Goal: Information Seeking & Learning: Learn about a topic

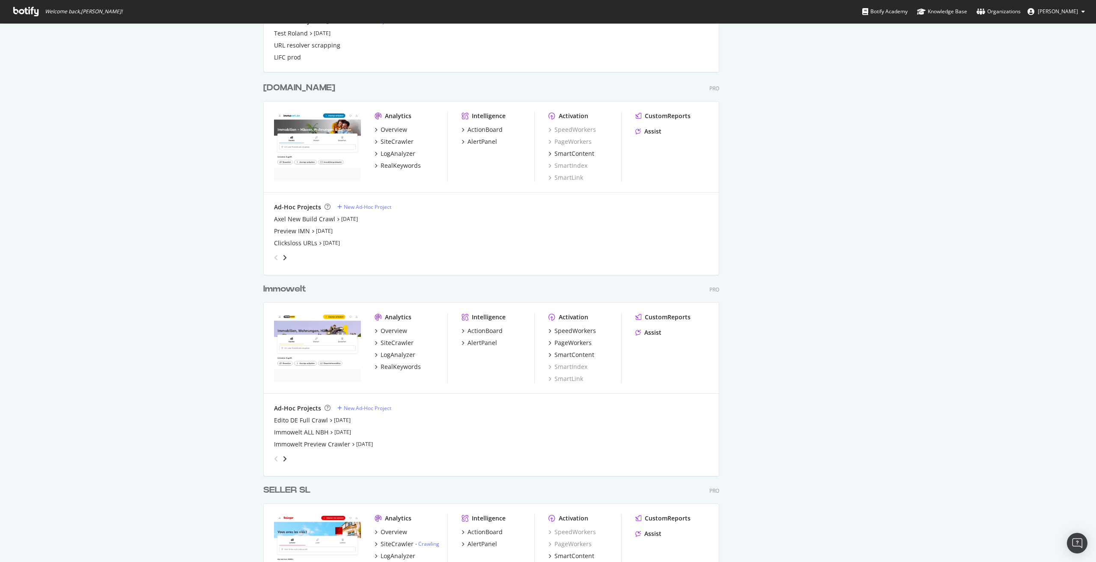
scroll to position [942, 0]
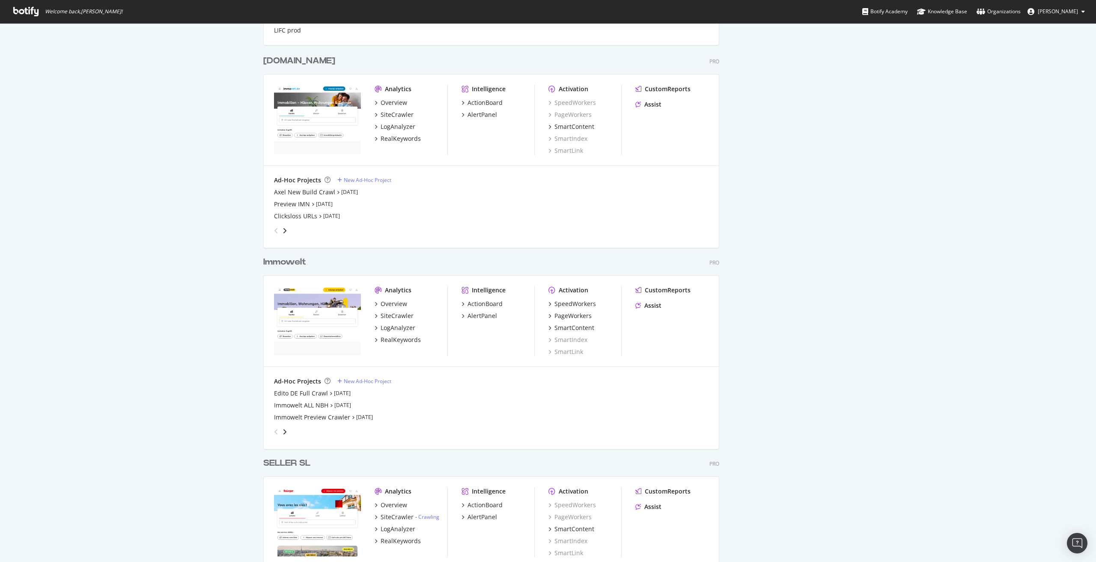
click at [275, 264] on div "Immowelt" at bounding box center [284, 262] width 43 height 12
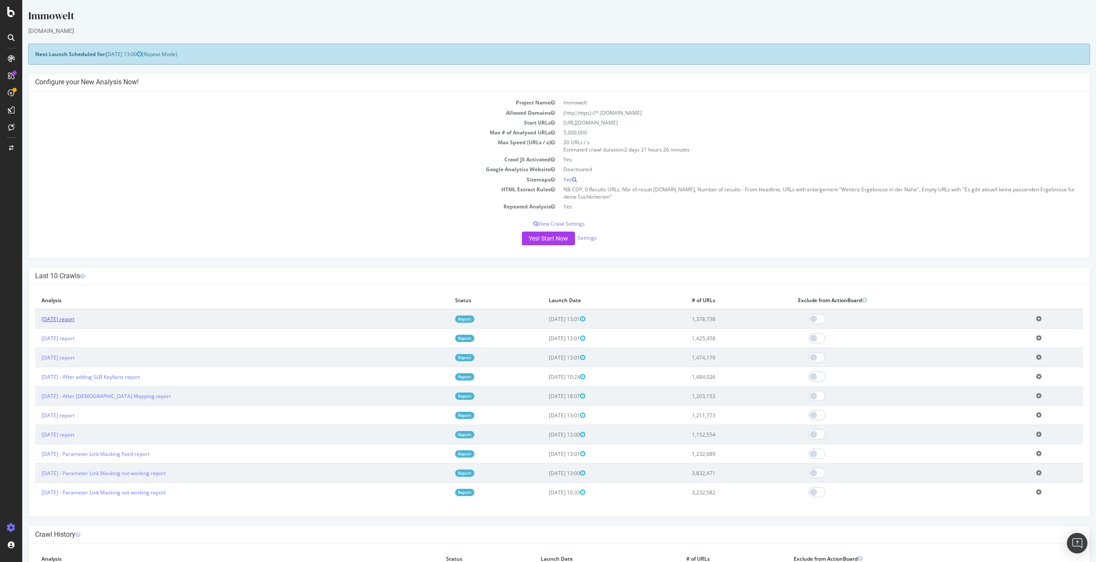
click at [74, 321] on link "[DATE] report" at bounding box center [58, 318] width 33 height 7
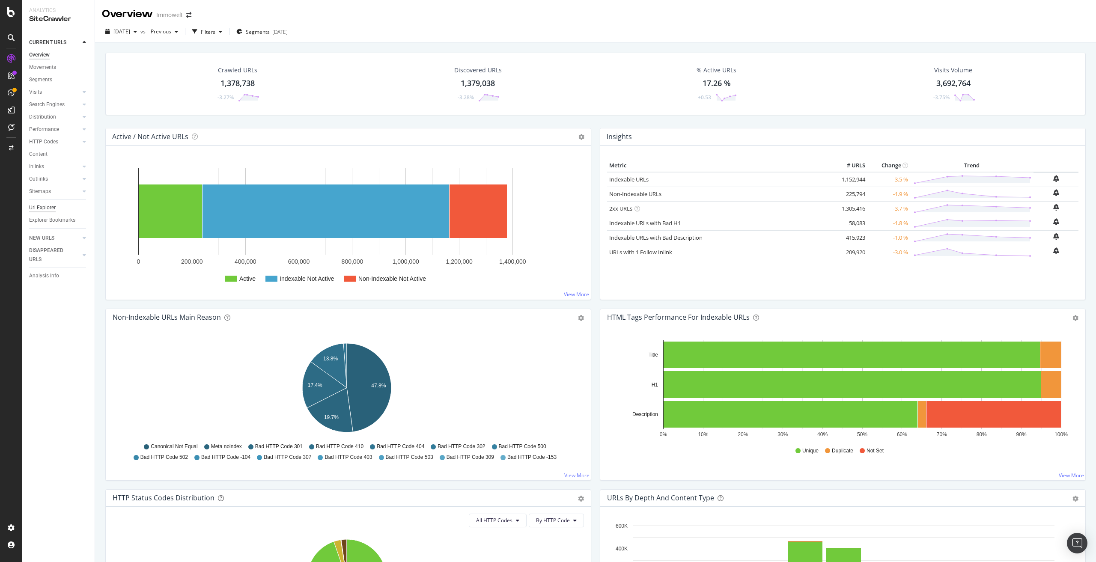
click at [42, 207] on div "Url Explorer" at bounding box center [42, 207] width 27 height 9
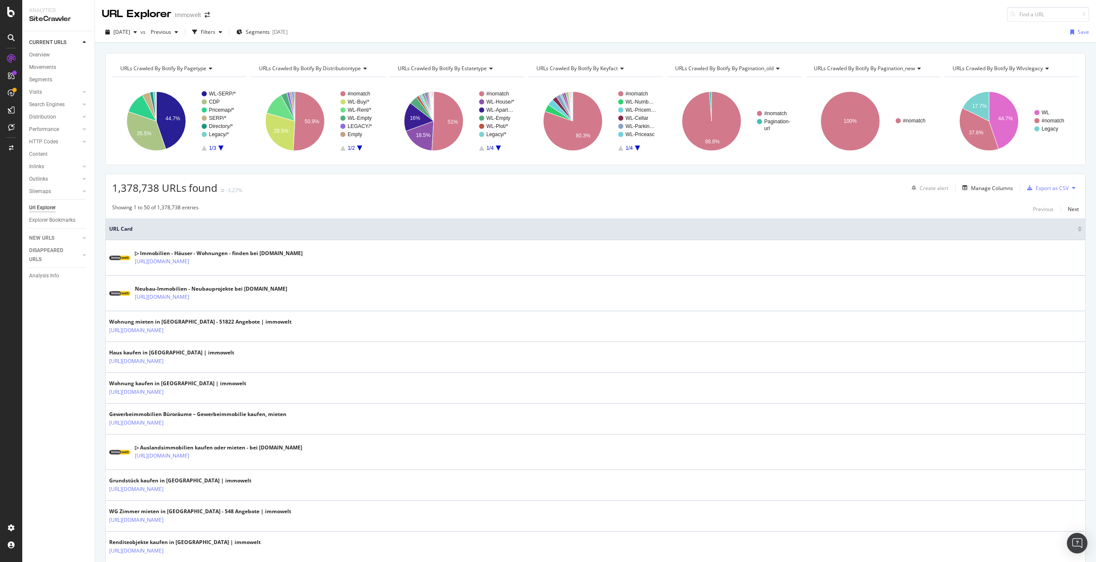
click at [716, 66] on span "URLs Crawled By Botify By pagination_old" at bounding box center [724, 68] width 98 height 7
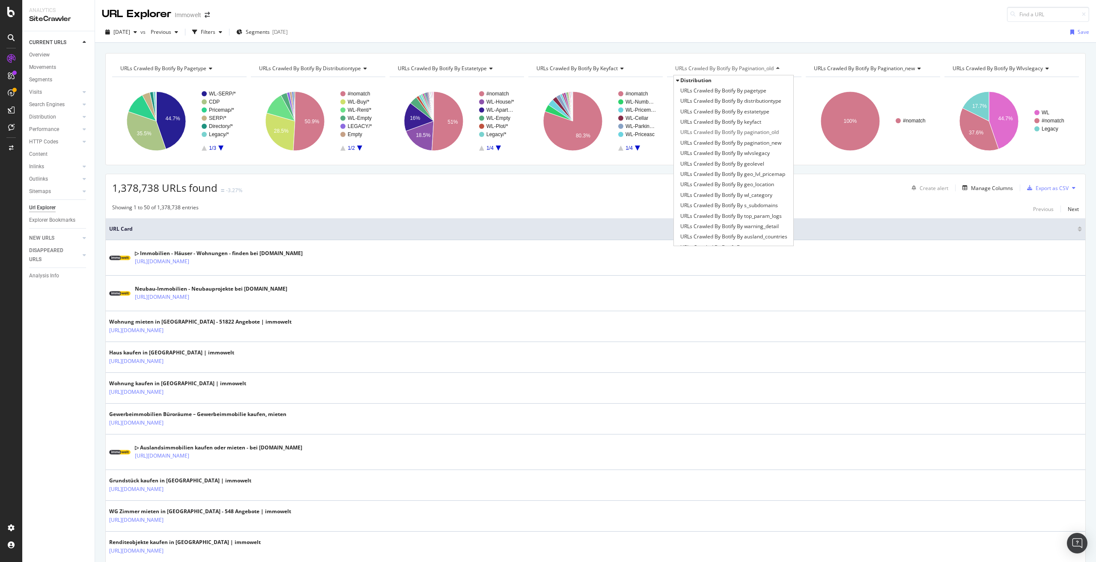
click at [707, 69] on span "URLs Crawled By Botify By pagination_old" at bounding box center [724, 68] width 98 height 7
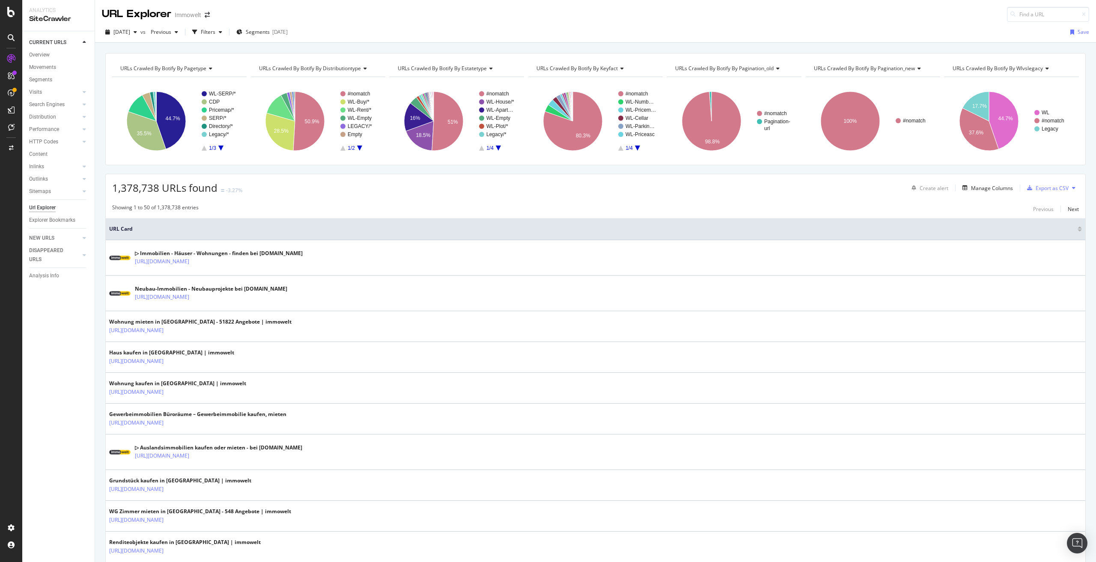
click at [707, 69] on span "URLs Crawled By Botify By pagination_old" at bounding box center [724, 68] width 98 height 7
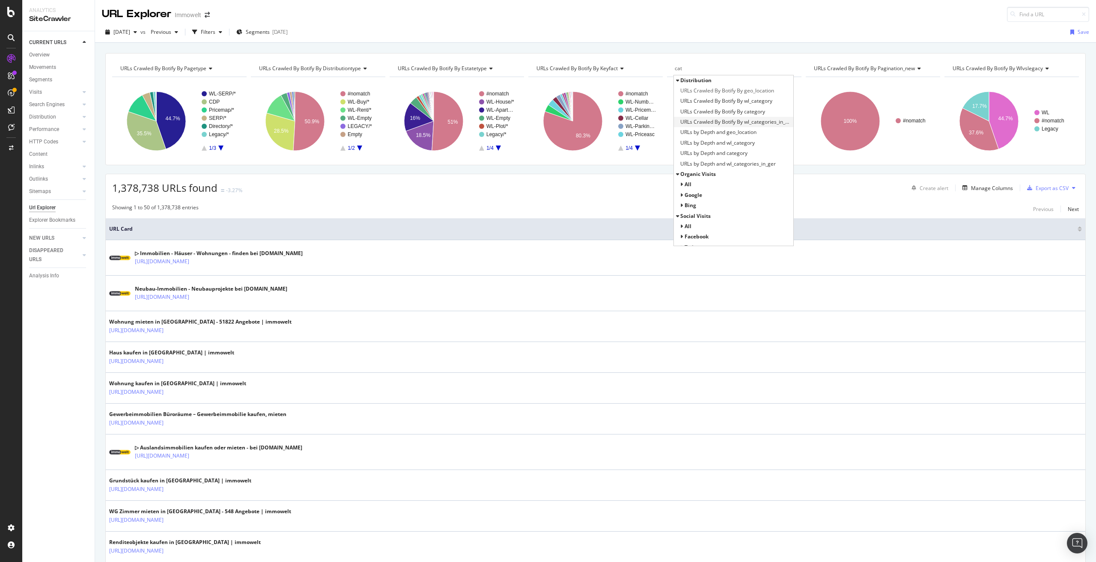
type input "cat"
click at [761, 125] on span "URLs Crawled By Botify By wl_categories_in_ger" at bounding box center [735, 122] width 111 height 9
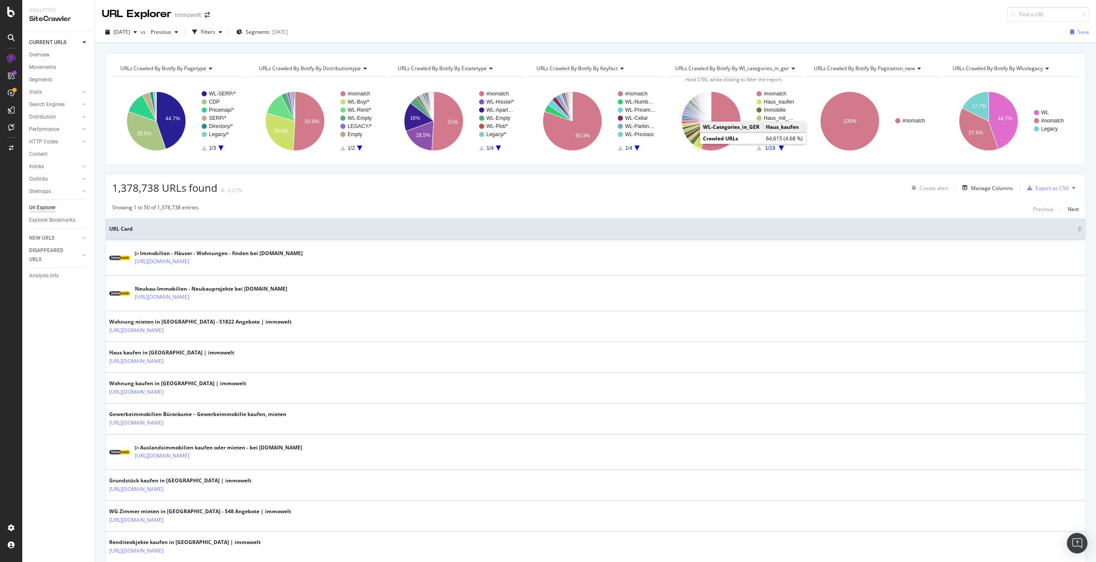
click at [694, 146] on icon "A chart." at bounding box center [702, 135] width 18 height 28
